Goal: Task Accomplishment & Management: Complete application form

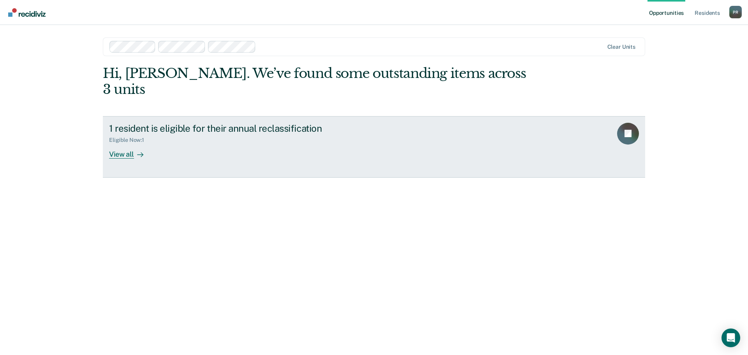
click at [129, 143] on div "View all" at bounding box center [131, 150] width 44 height 15
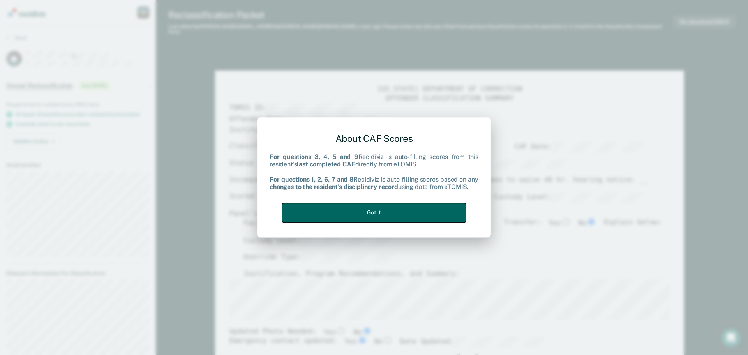
click at [392, 215] on button "Got it" at bounding box center [374, 212] width 184 height 19
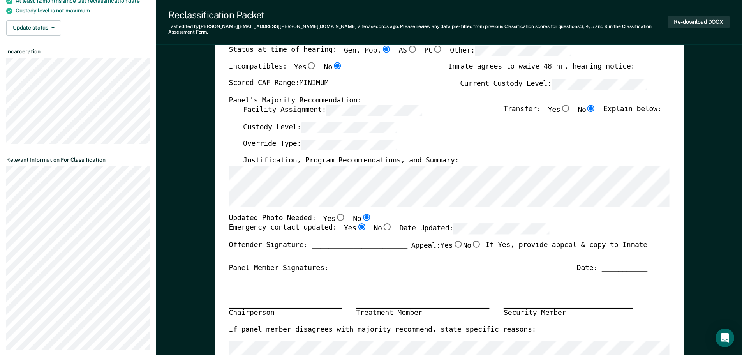
scroll to position [117, 0]
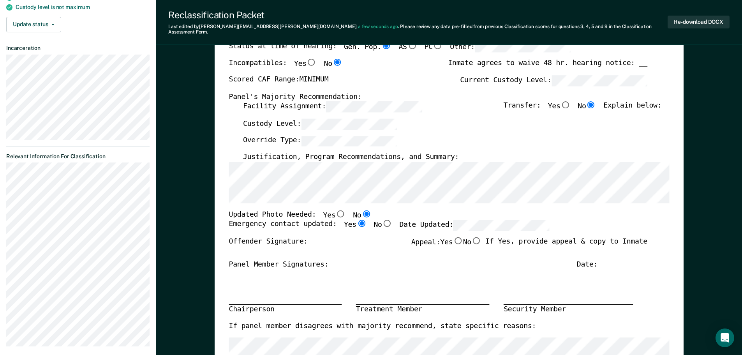
click at [474, 237] on input "No" at bounding box center [476, 240] width 10 height 7
type textarea "x"
radio input "true"
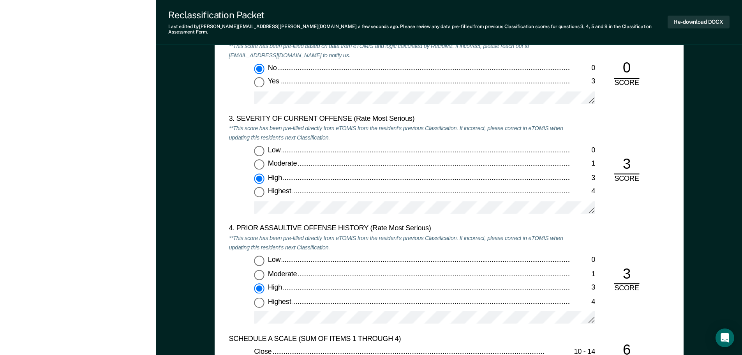
scroll to position [896, 0]
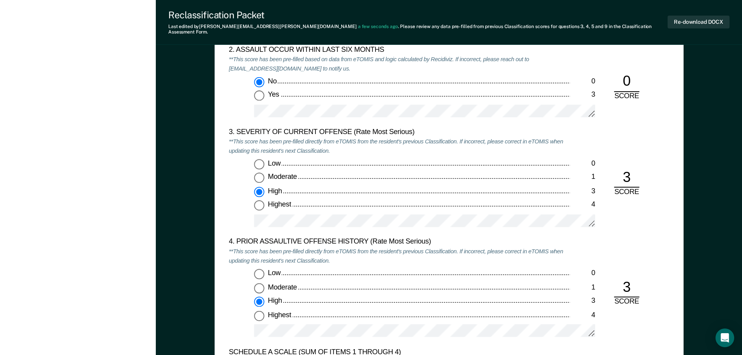
type textarea "x"
